Goal: Task Accomplishment & Management: Use online tool/utility

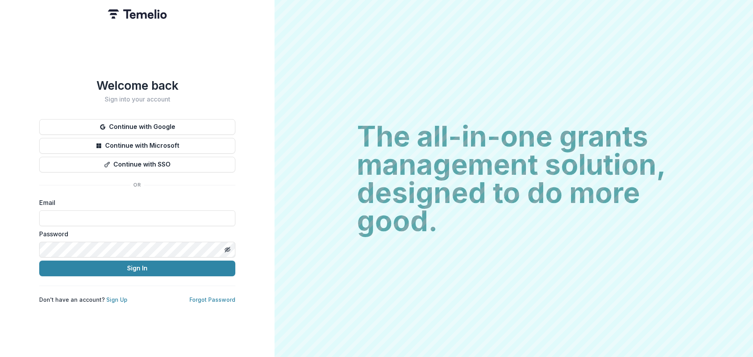
click at [146, 120] on button "Continue with Google" at bounding box center [137, 127] width 196 height 16
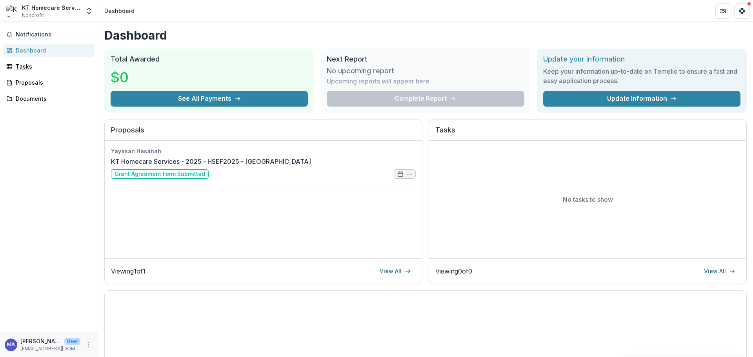
click at [39, 69] on div "Tasks" at bounding box center [52, 66] width 73 height 8
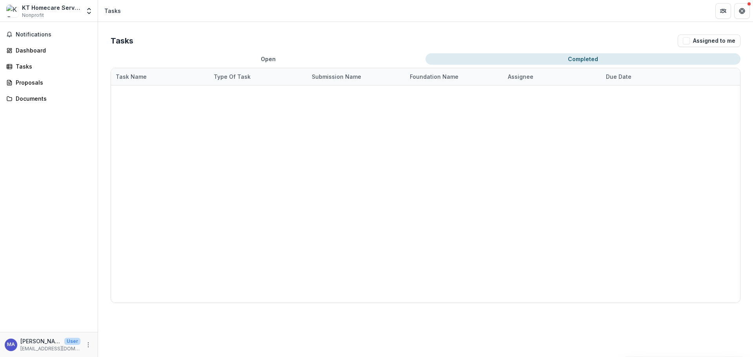
click at [571, 61] on button "Completed" at bounding box center [583, 58] width 315 height 11
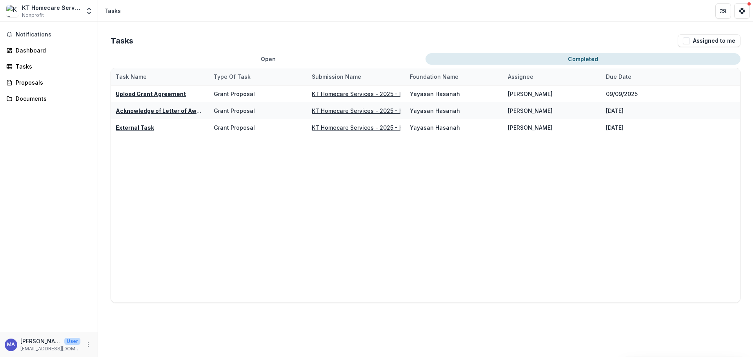
click at [161, 95] on u "Upload Grant Agreement" at bounding box center [151, 94] width 70 height 7
